Goal: Book appointment/travel/reservation

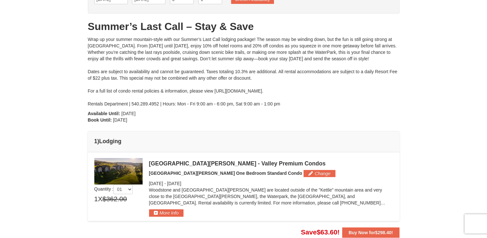
scroll to position [107, 0]
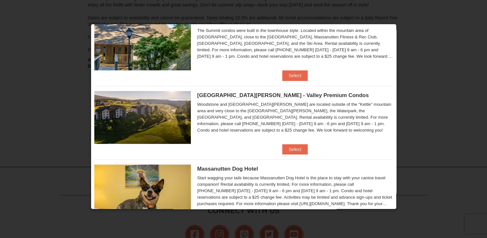
scroll to position [355, 0]
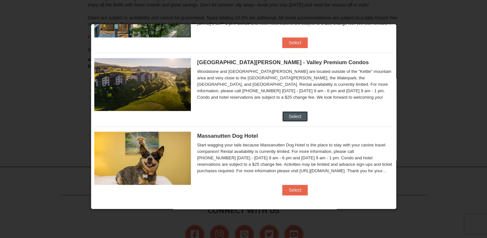
click at [291, 115] on button "Select" at bounding box center [295, 116] width 25 height 10
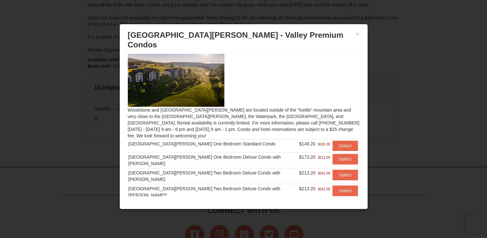
scroll to position [0, 0]
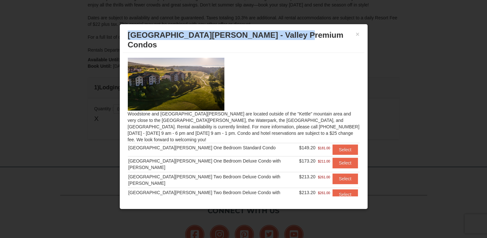
drag, startPoint x: 129, startPoint y: 34, endPoint x: 304, endPoint y: 41, distance: 175.4
click at [304, 41] on div "× Woodstone Meadows - Valley Premium Condos" at bounding box center [244, 39] width 242 height 25
drag, startPoint x: 304, startPoint y: 41, endPoint x: 294, endPoint y: 32, distance: 13.0
copy span "[GEOGRAPHIC_DATA][PERSON_NAME] - Valley Premium Condos"
click at [336, 144] on button "Select" at bounding box center [345, 149] width 25 height 10
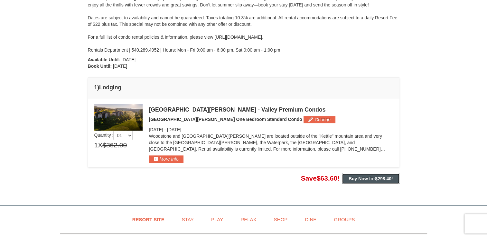
click at [357, 175] on button "Buy Now for $298.40 !" at bounding box center [370, 178] width 57 height 10
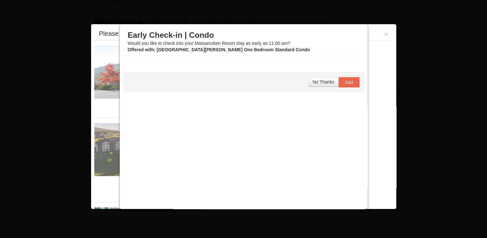
scroll to position [211, 0]
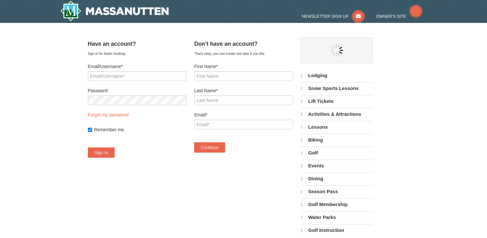
select select "9"
